Goal: Information Seeking & Learning: Learn about a topic

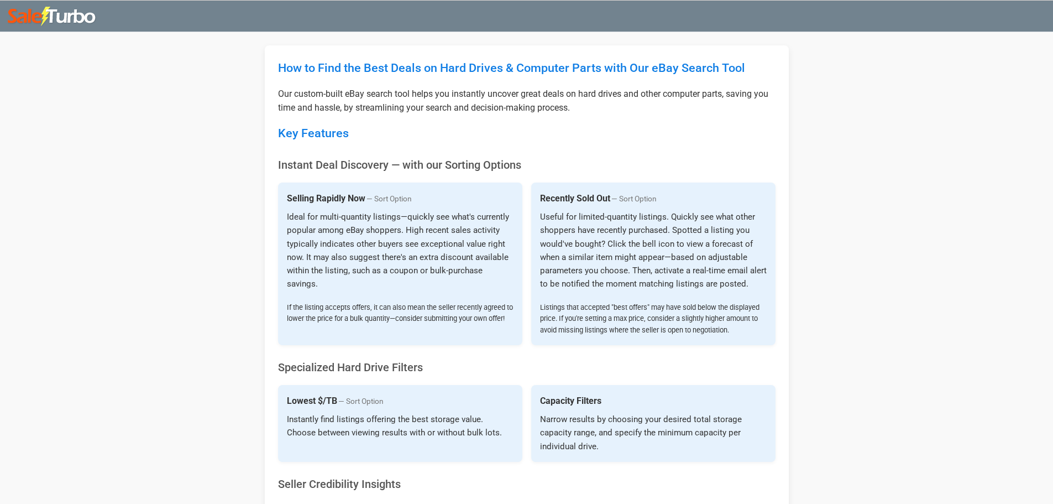
click at [61, 14] on img at bounding box center [52, 17] width 89 height 20
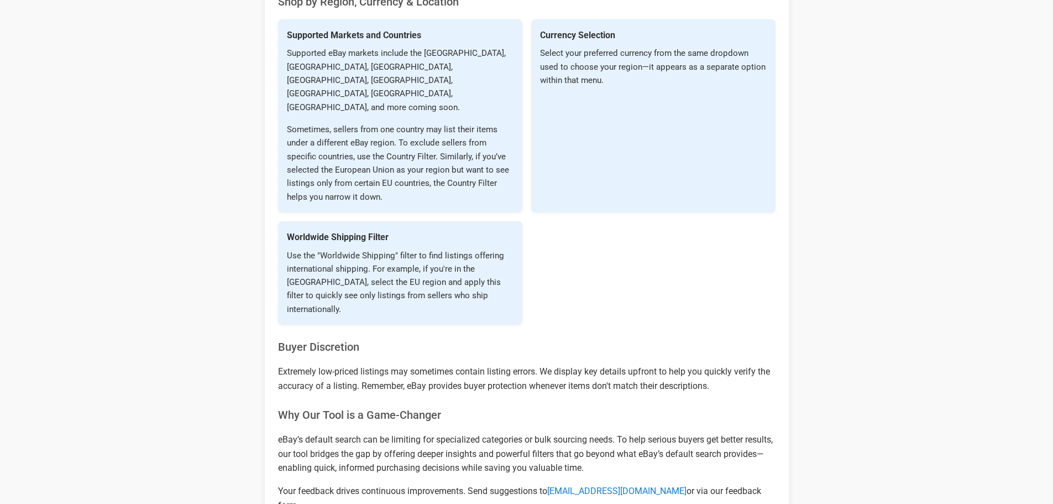
scroll to position [1398, 0]
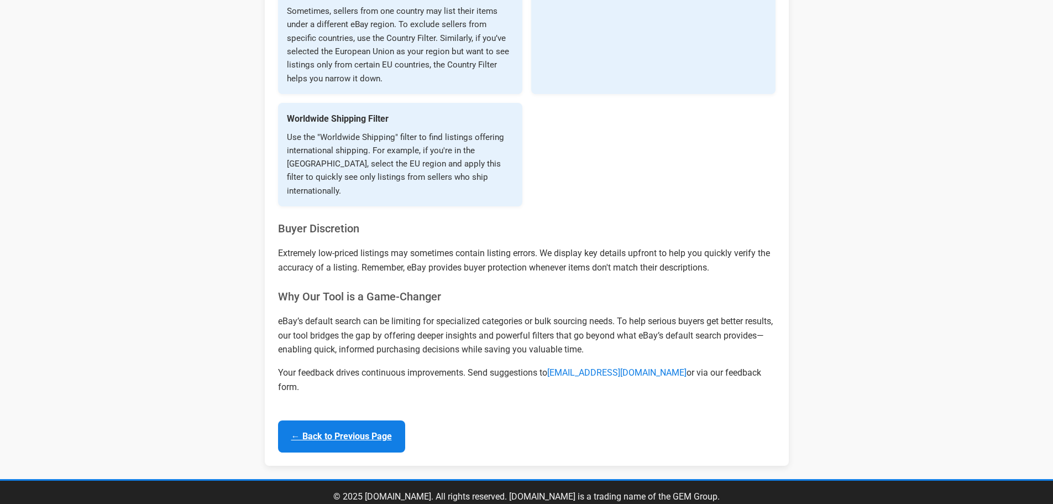
click at [365, 420] on link "← Back to Previous Page" at bounding box center [341, 436] width 127 height 32
click at [370, 420] on link "← Back to Previous Page" at bounding box center [341, 436] width 127 height 32
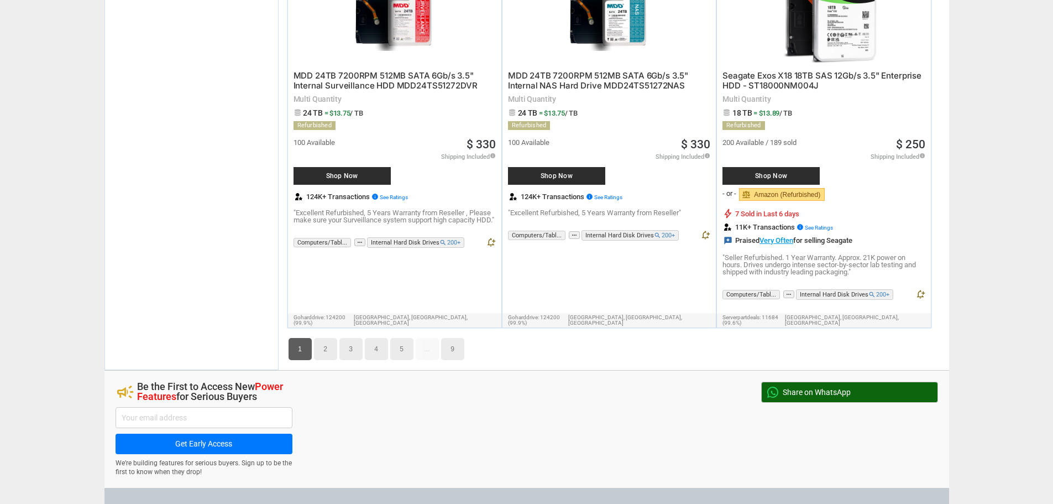
scroll to position [5870, 0]
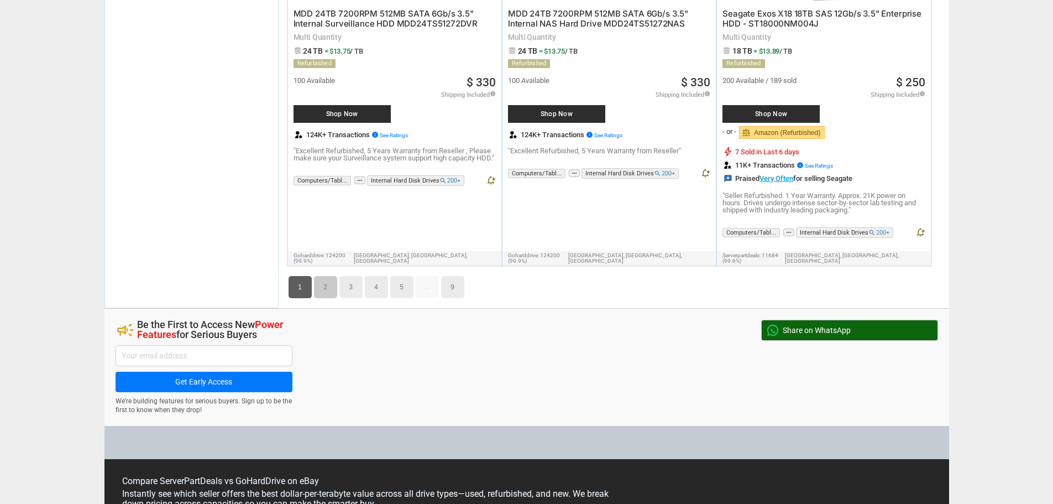
click at [318, 276] on link "2" at bounding box center [325, 287] width 23 height 22
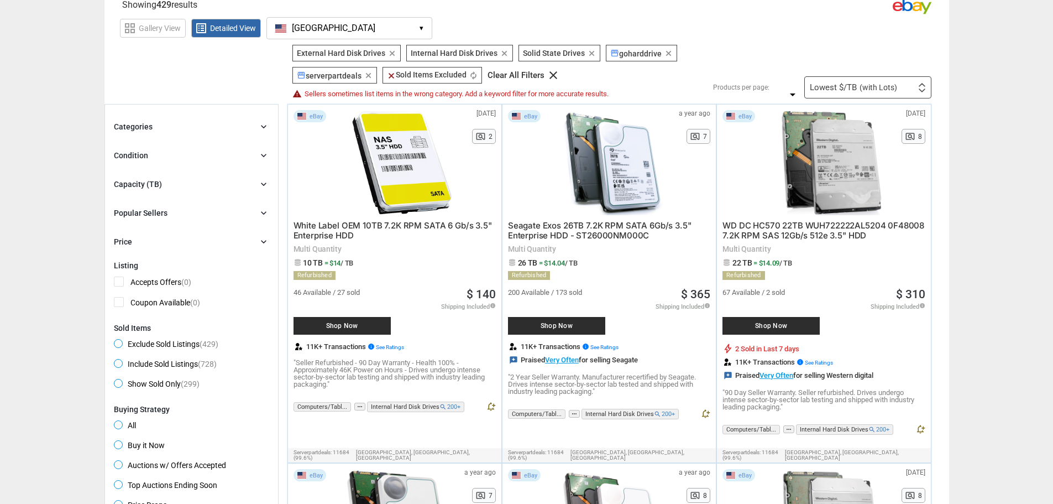
scroll to position [47, 0]
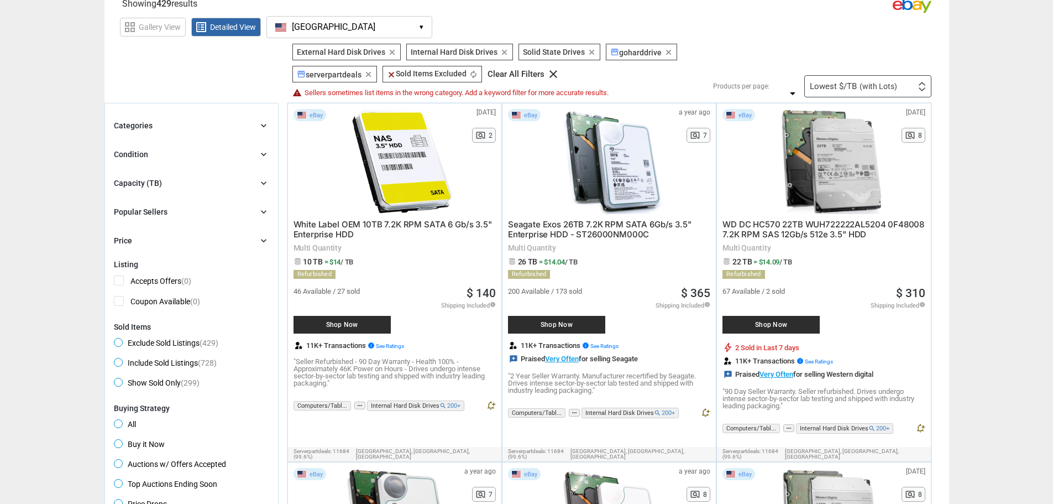
click at [147, 121] on div "Categories" at bounding box center [133, 125] width 39 height 11
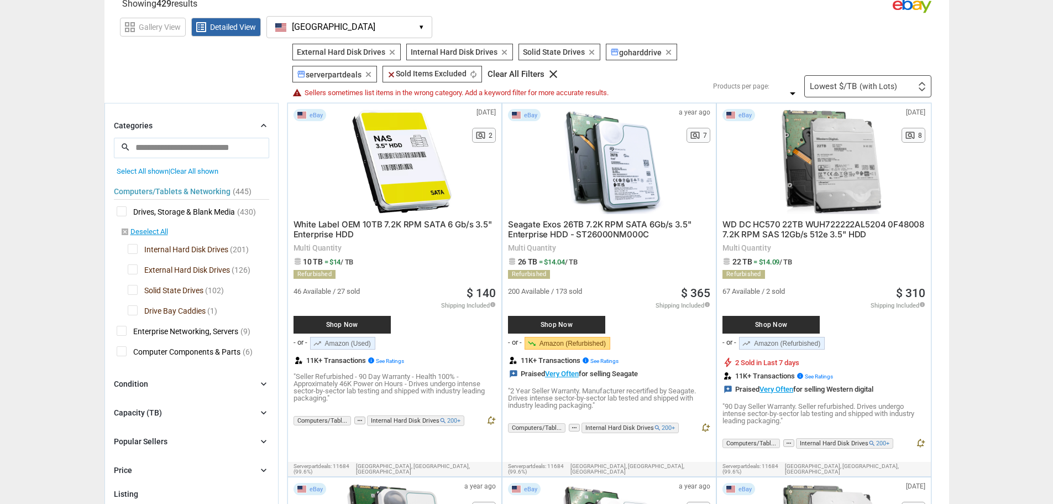
click at [132, 266] on span "External Hard Disk Drives" at bounding box center [179, 271] width 102 height 14
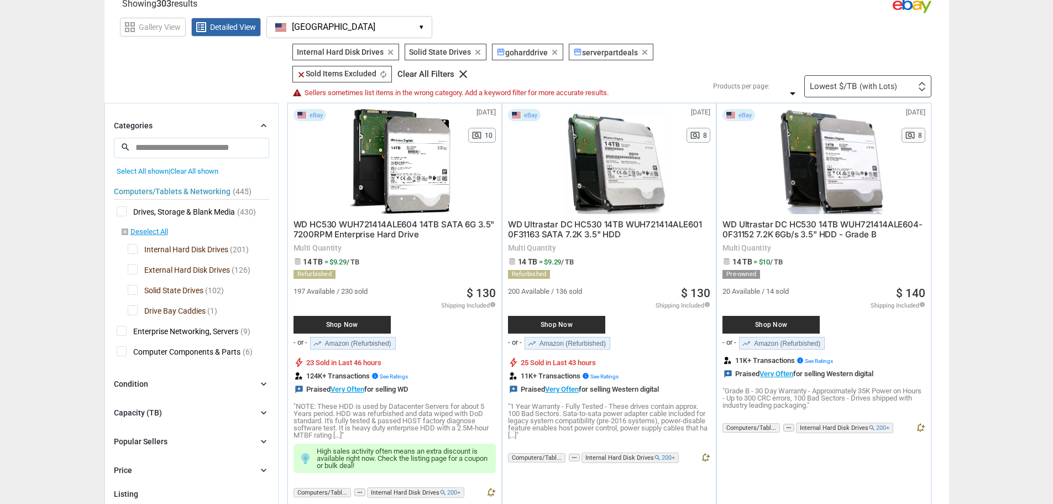
click at [133, 294] on span "Solid State Drives" at bounding box center [166, 292] width 76 height 14
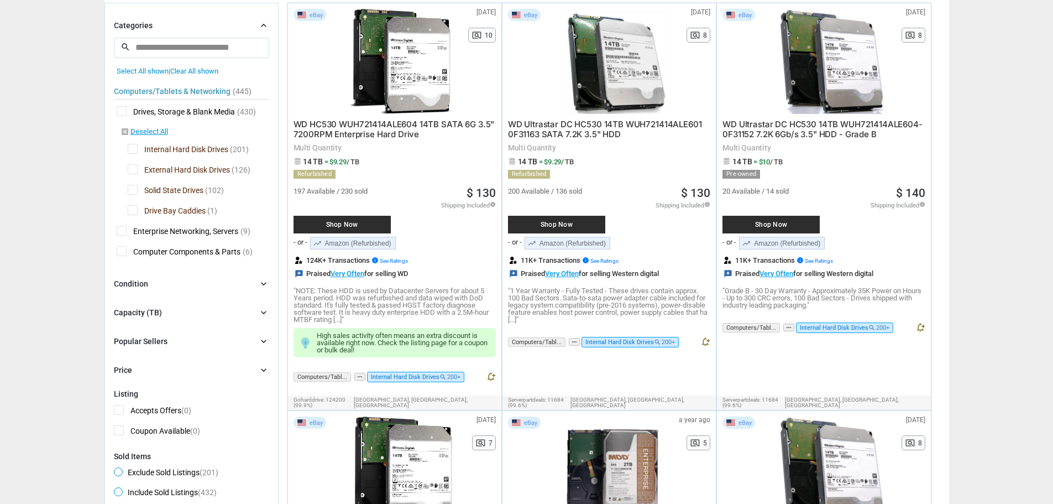
scroll to position [181, 0]
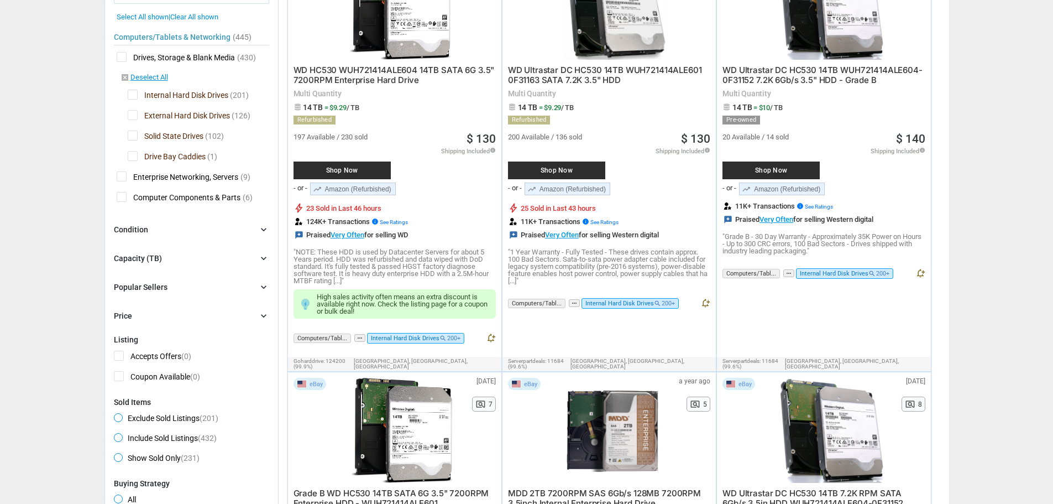
click at [137, 226] on div "Condition" at bounding box center [131, 229] width 34 height 11
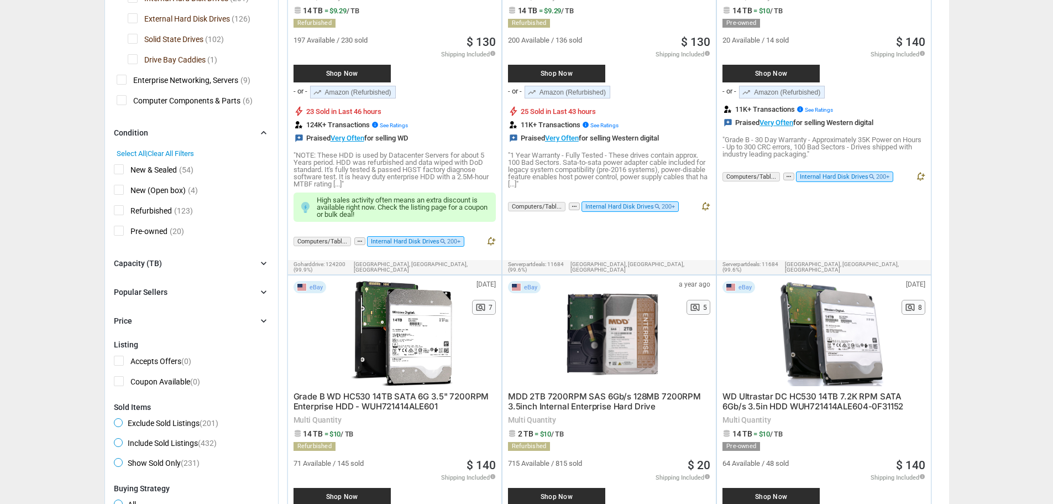
scroll to position [278, 0]
click at [261, 260] on icon "chevron_right" at bounding box center [263, 262] width 11 height 11
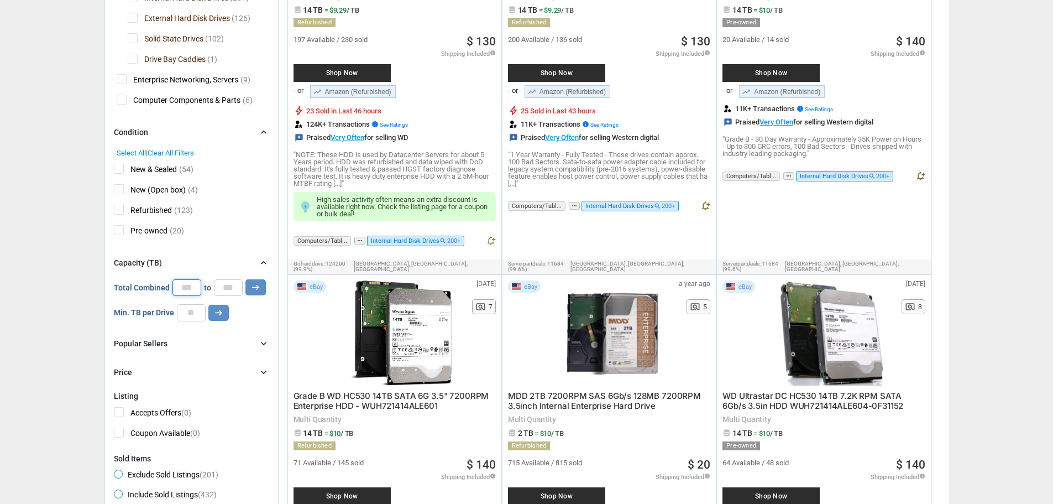
click at [179, 279] on input "*" at bounding box center [186, 287] width 29 height 17
type input "**"
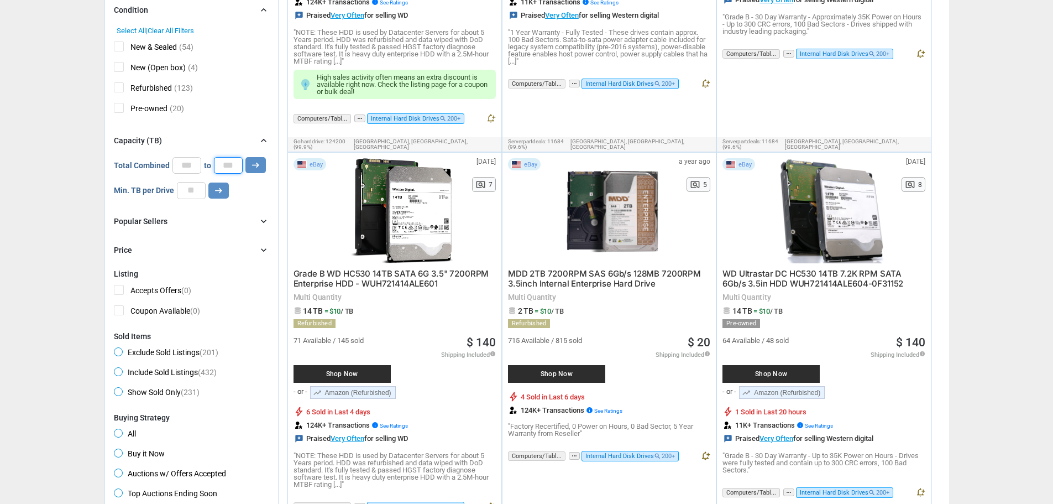
scroll to position [401, 0]
type input "**"
click at [258, 163] on icon "arrow_right_alt" at bounding box center [255, 164] width 11 height 11
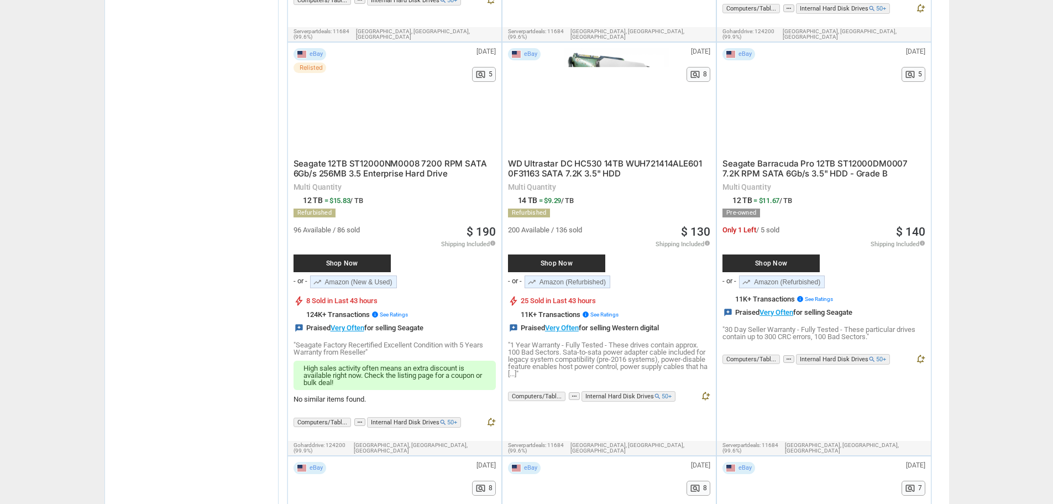
scroll to position [2627, 0]
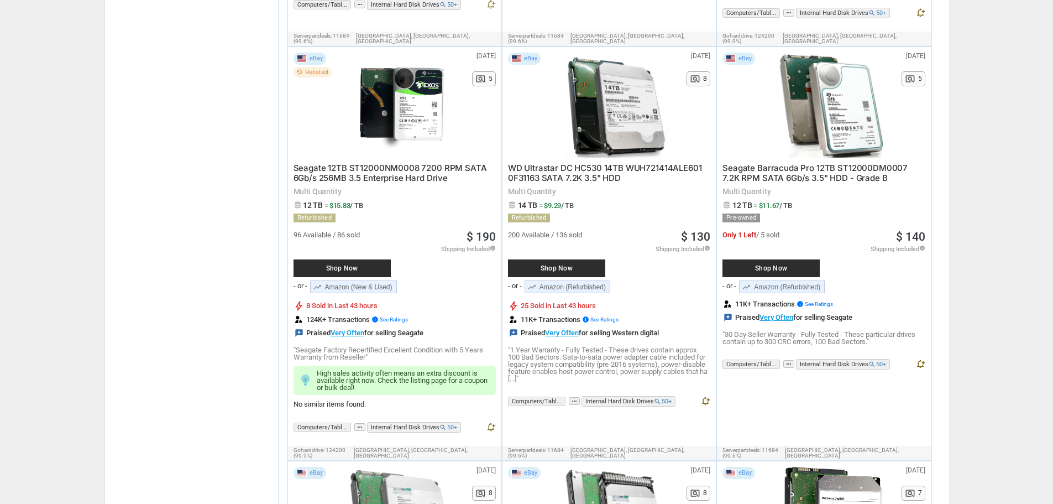
click at [399, 163] on span "Seagate 12TB ST12000NM0008 7200 RPM SATA 6Gb/s 256MB 3.5 Enterprise Hard Drive" at bounding box center [390, 173] width 193 height 20
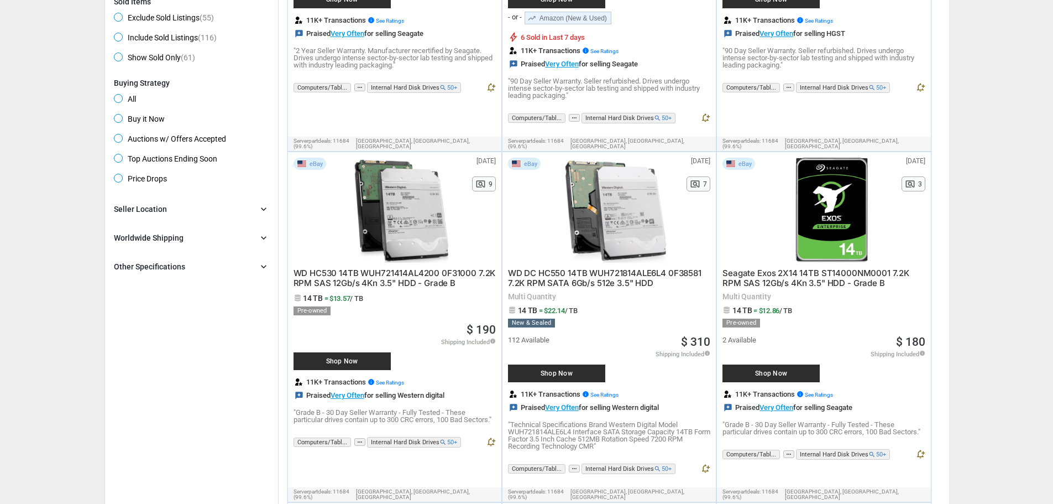
scroll to position [233, 0]
